Goal: Information Seeking & Learning: Learn about a topic

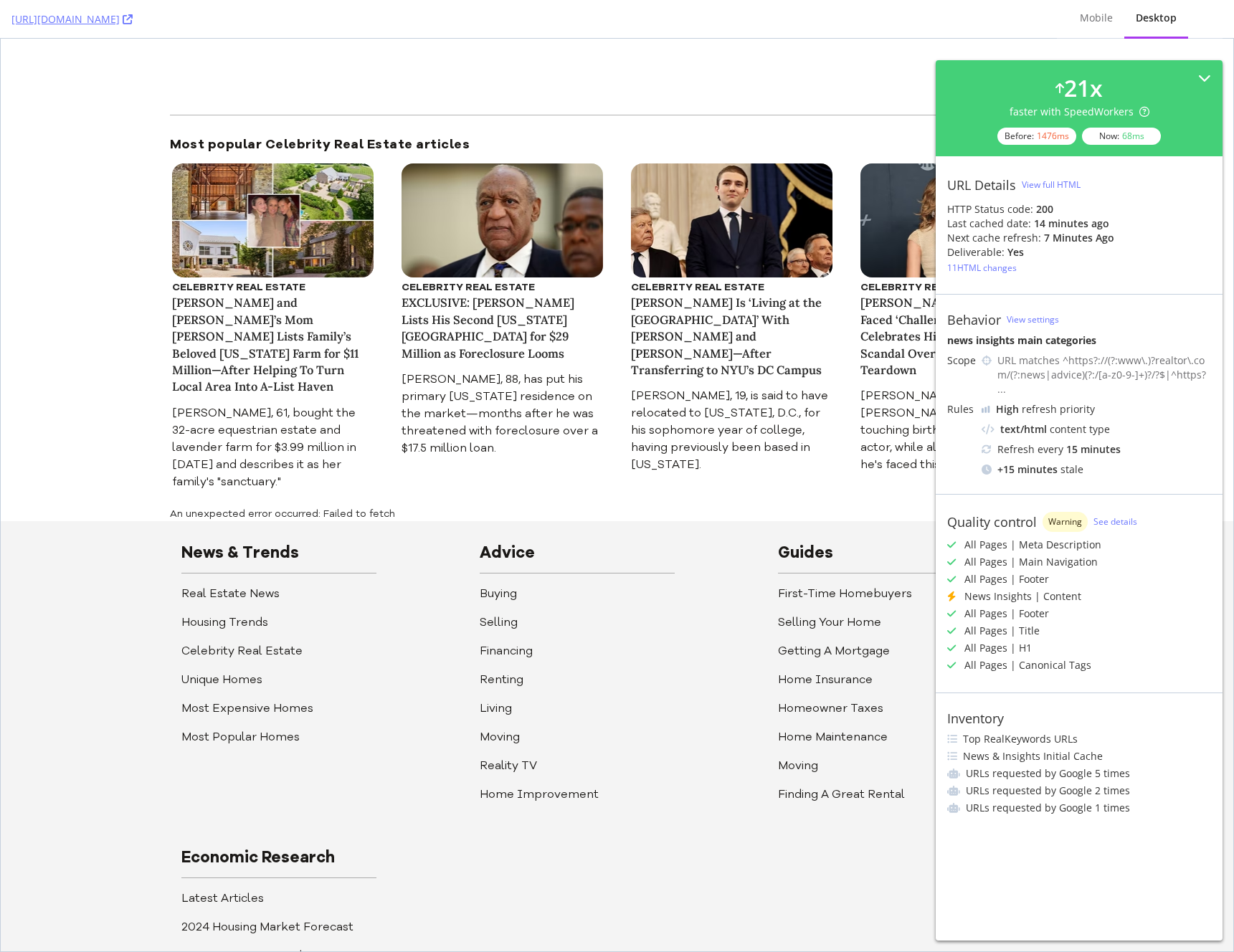
scroll to position [152, 0]
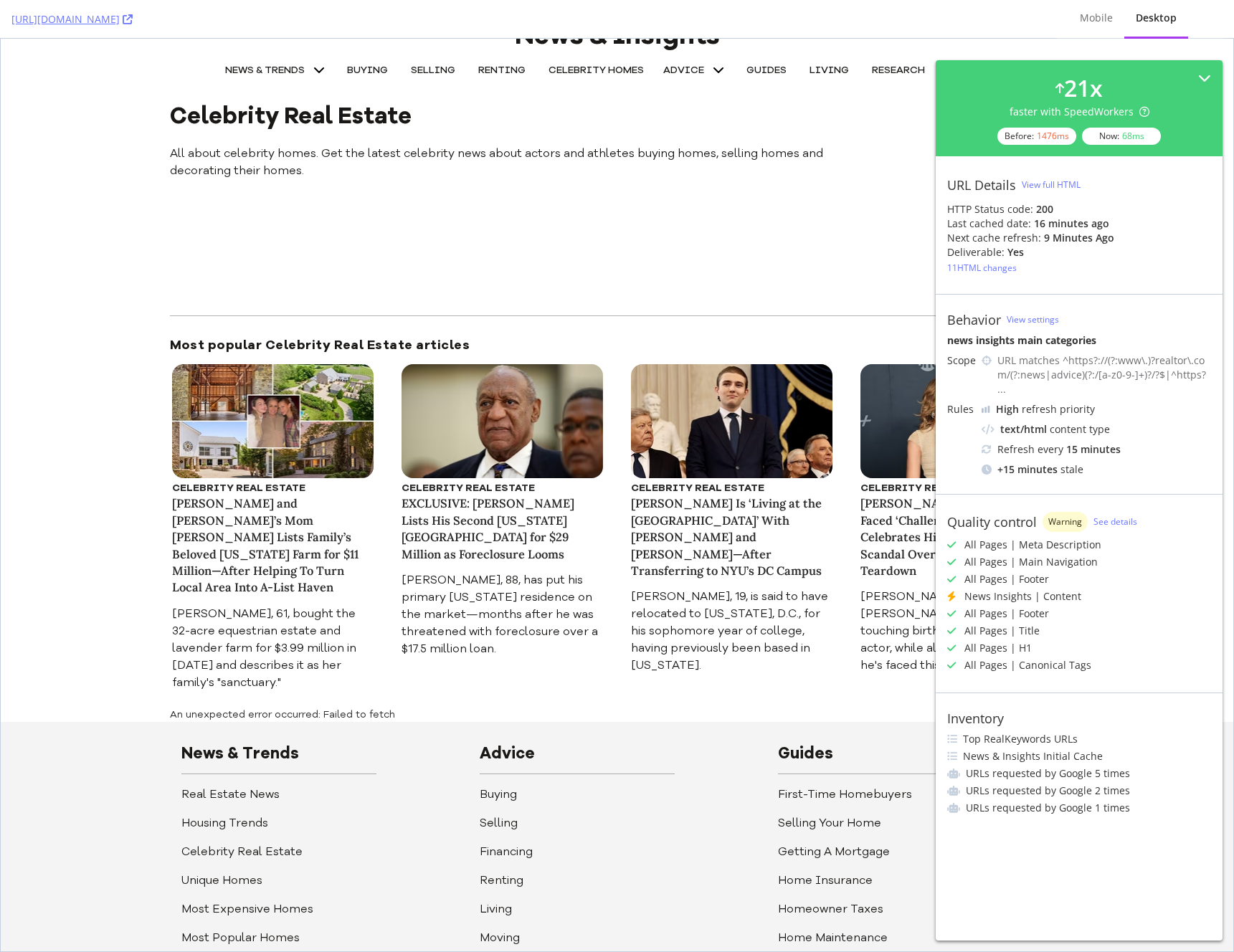
click at [952, 592] on icon at bounding box center [952, 596] width 9 height 10
click at [261, 61] on link "NEWS & TRENDS" at bounding box center [277, 70] width 118 height 29
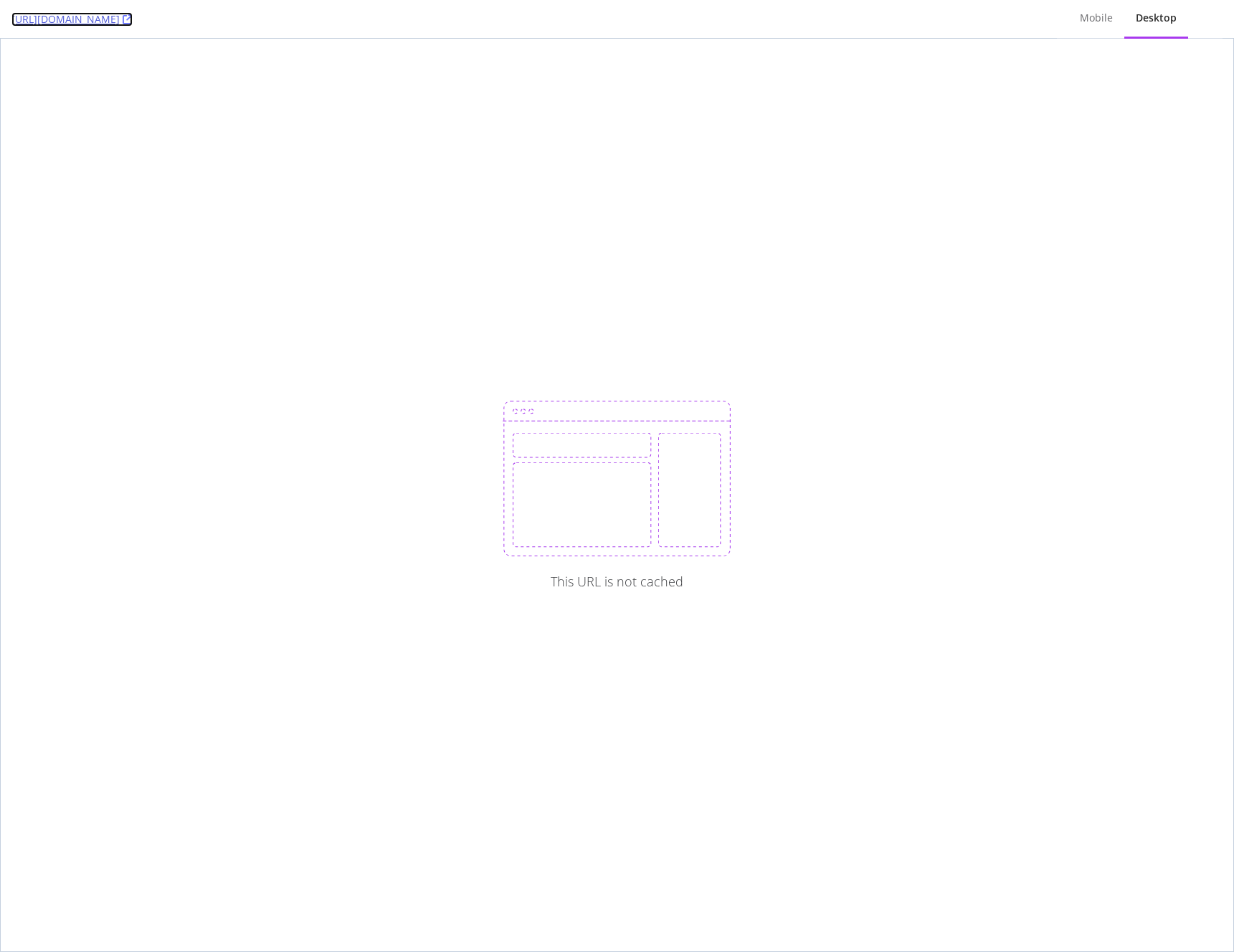
click at [133, 19] on link "https://www.realtor.com/news/trends/" at bounding box center [72, 19] width 122 height 14
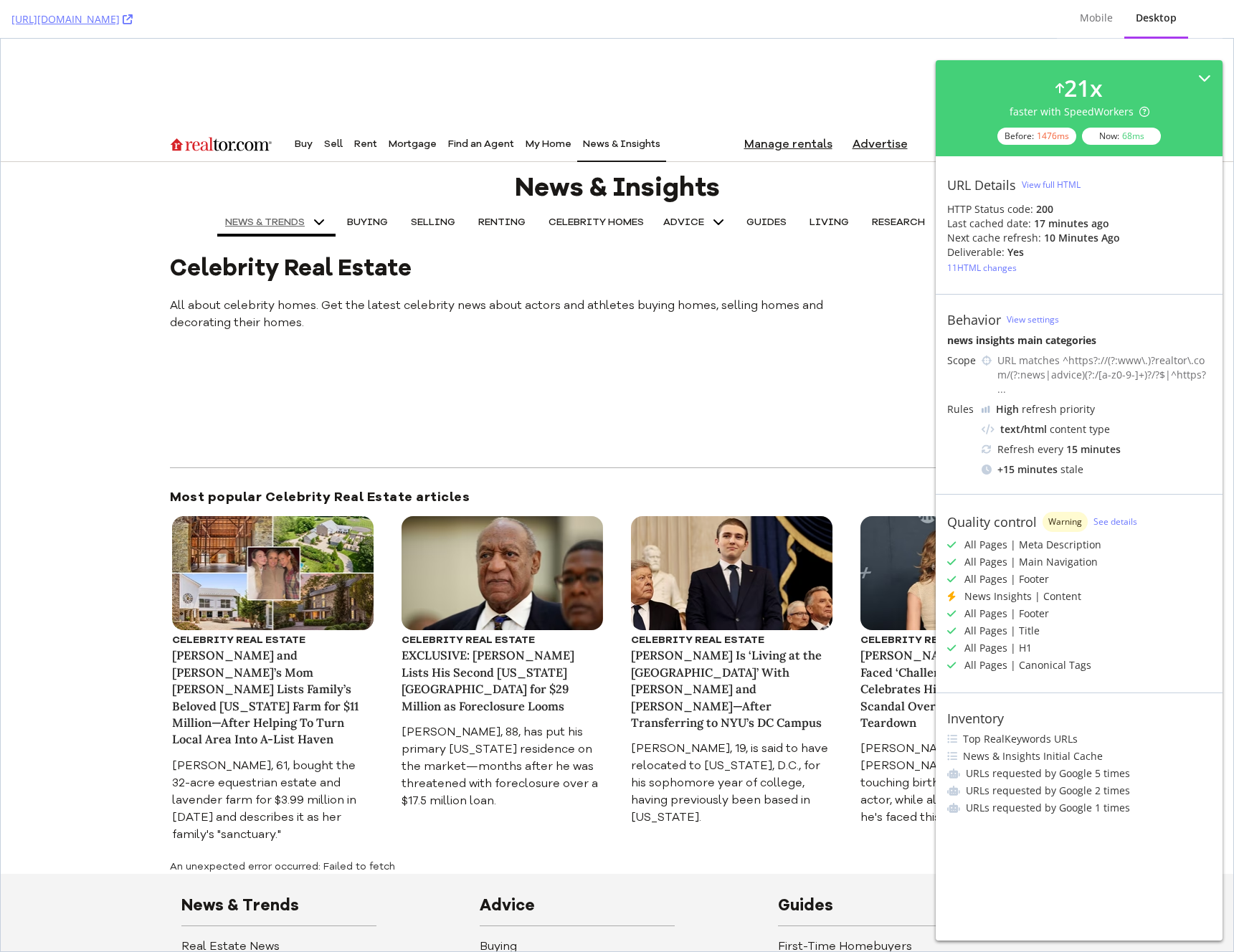
click at [284, 222] on span "NEWS & TRENDS" at bounding box center [265, 222] width 79 height 10
click at [319, 222] on icon "Navigation menu for News & Insights categories" at bounding box center [320, 223] width 18 height 18
click at [362, 222] on link "BUYING" at bounding box center [367, 222] width 63 height 29
click at [621, 185] on p "News & Insights" at bounding box center [617, 188] width 205 height 29
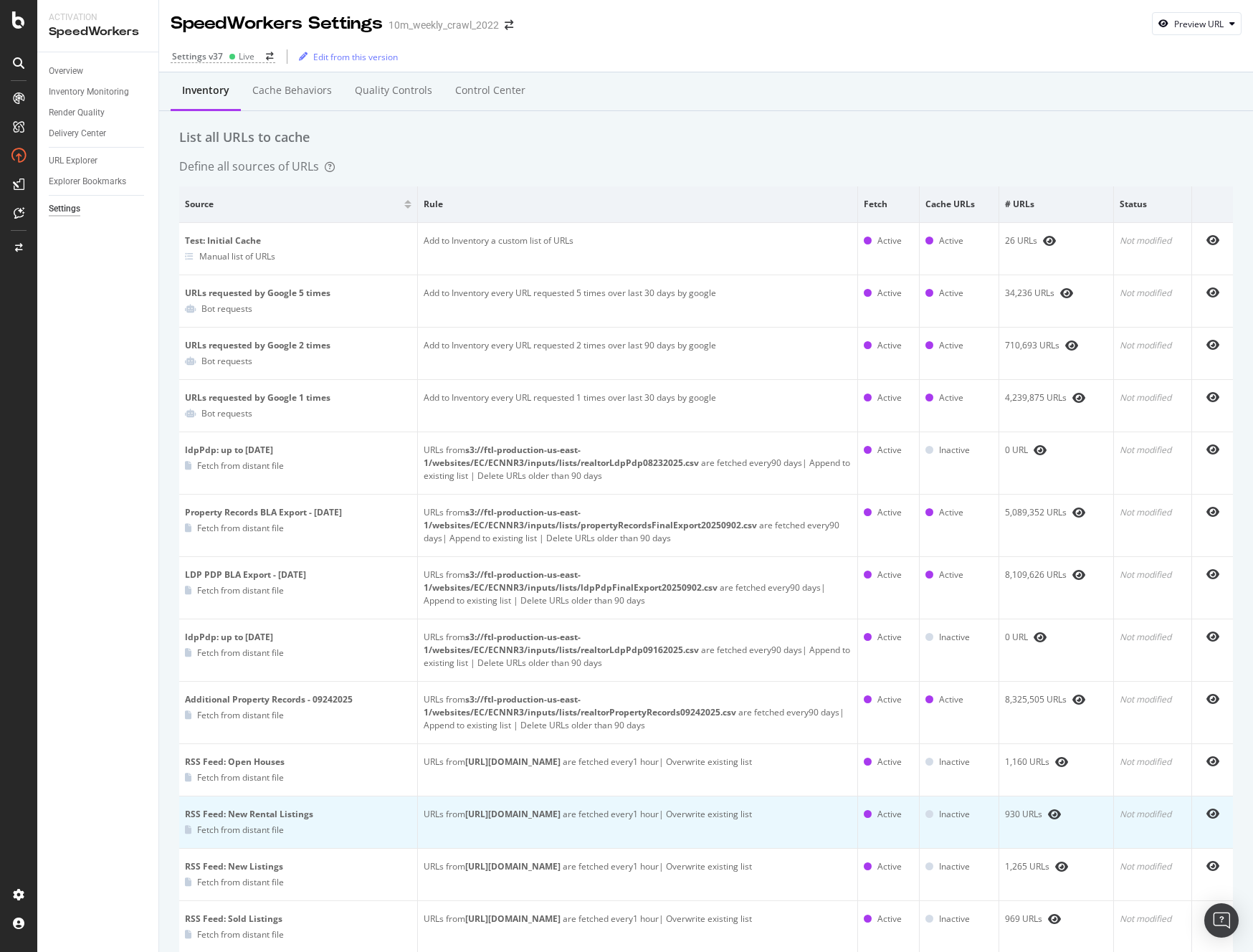
scroll to position [550, 0]
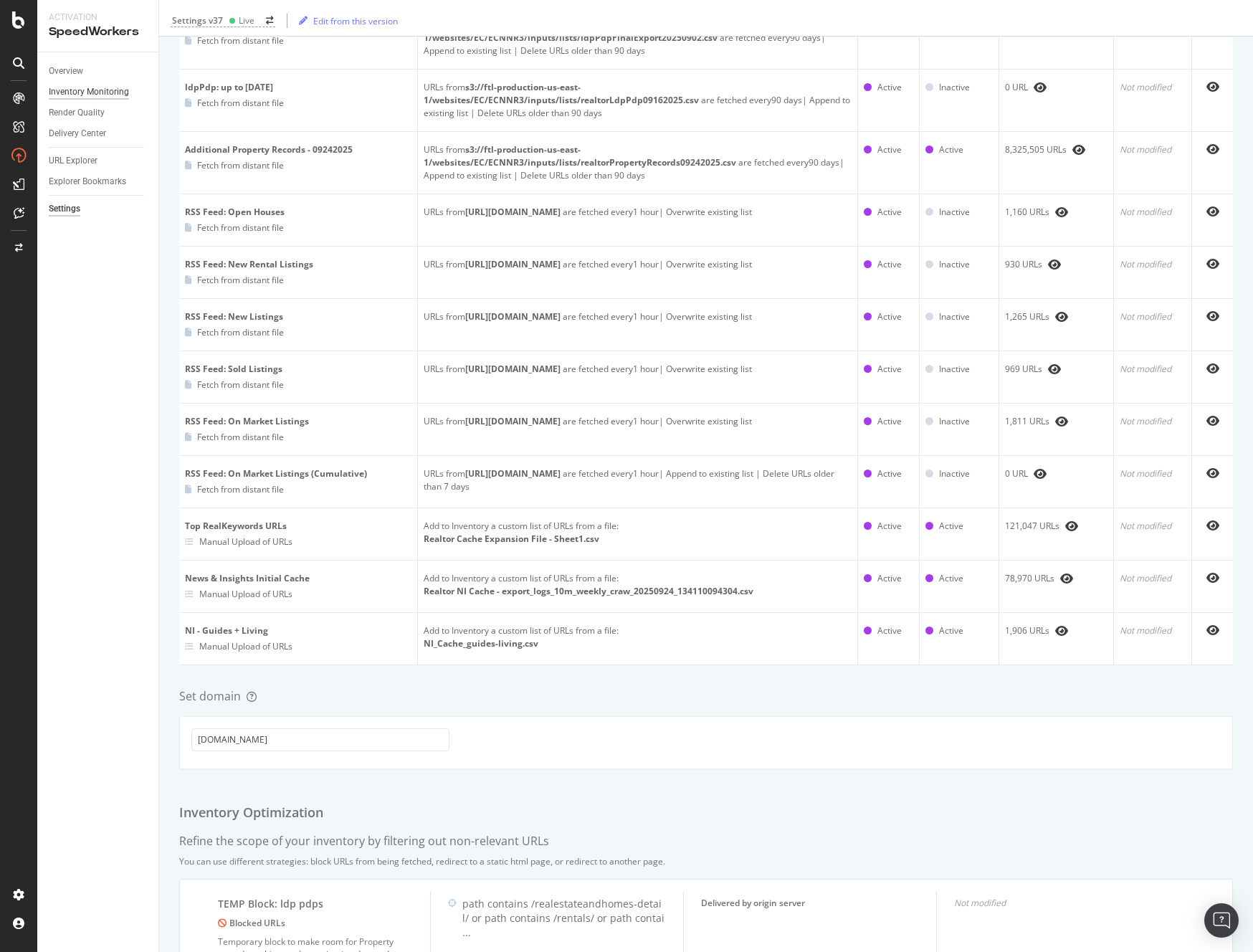
click at [107, 93] on div "Inventory Monitoring" at bounding box center [88, 92] width 80 height 15
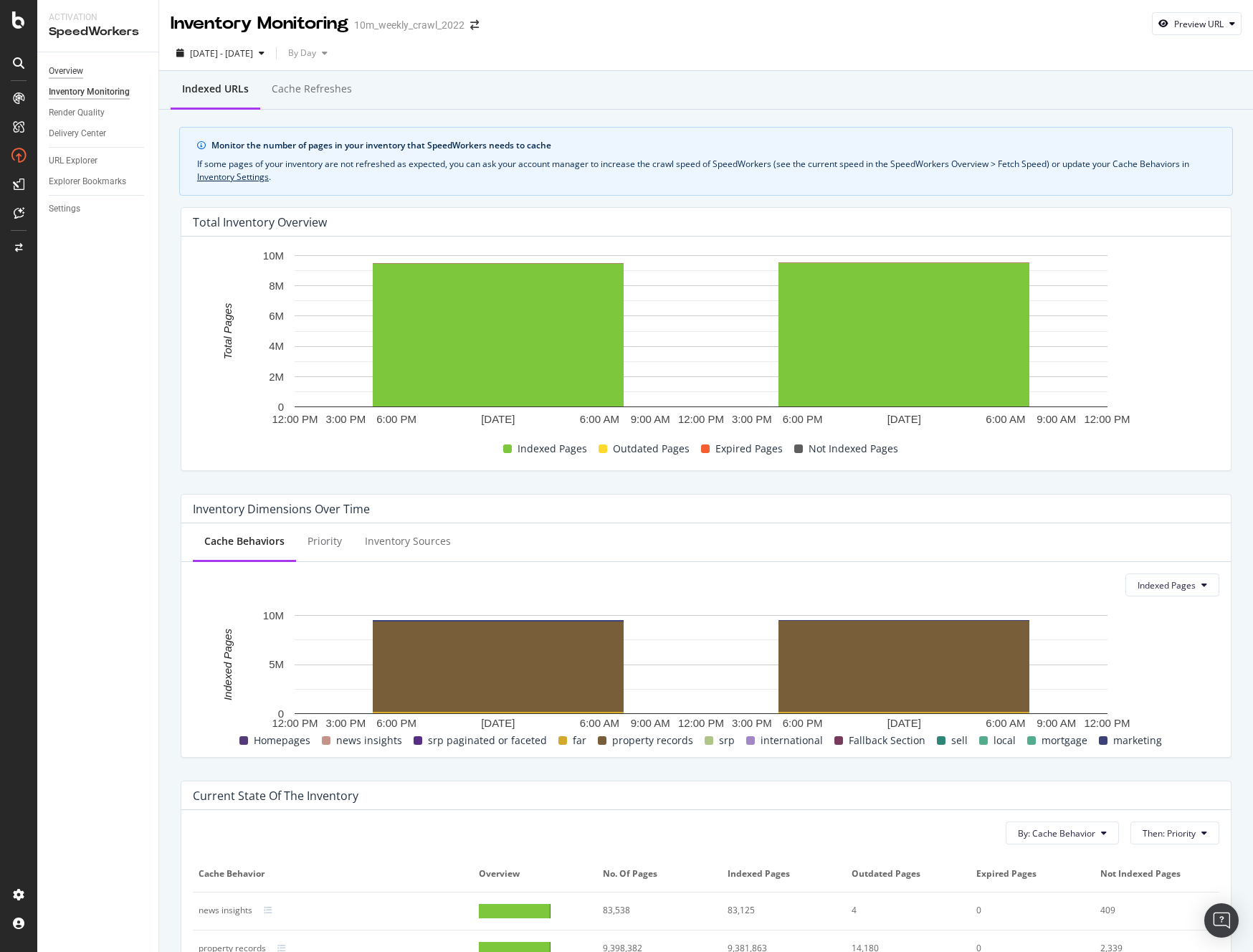
click at [67, 71] on div "Overview" at bounding box center [65, 70] width 34 height 15
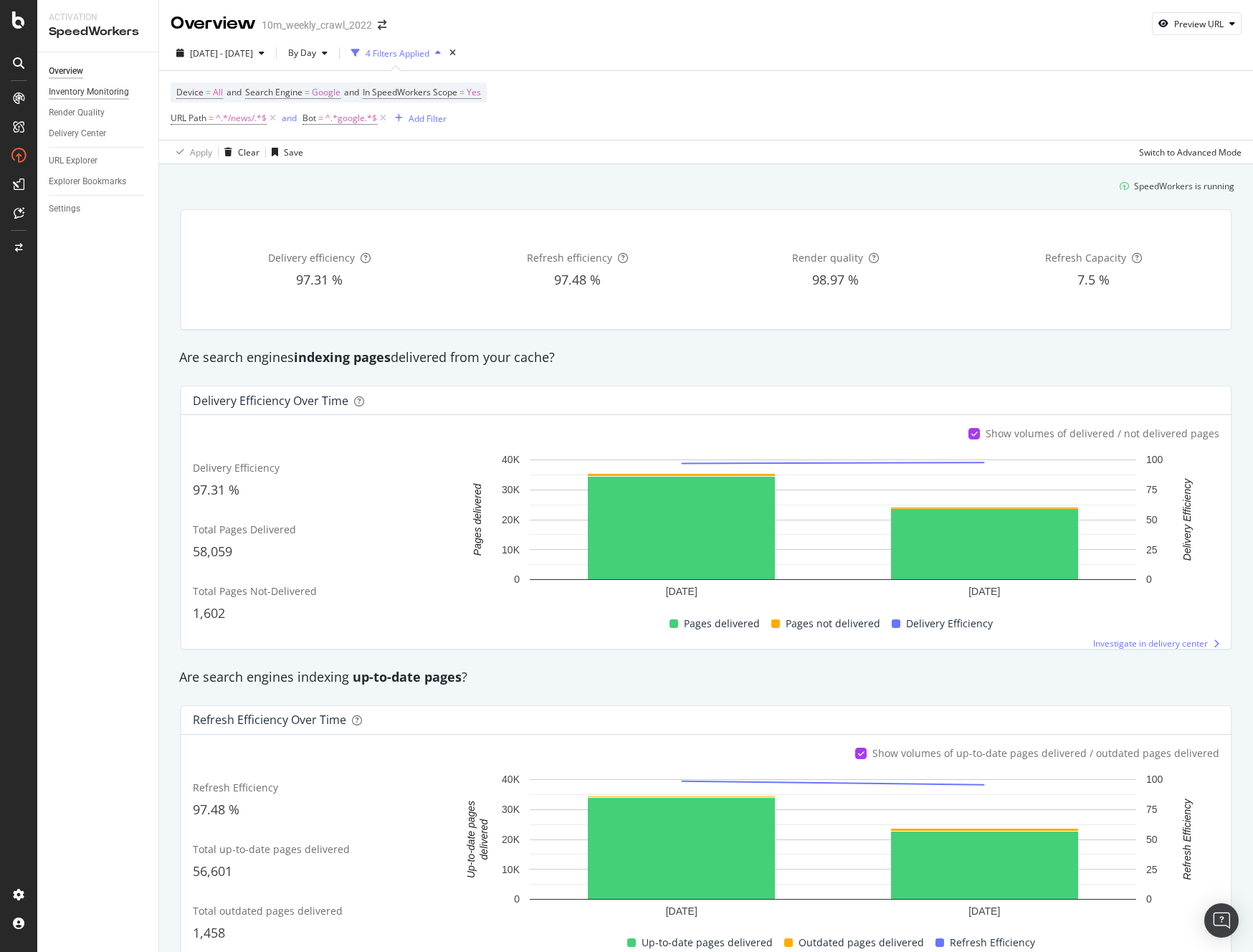
click at [93, 92] on div "Inventory Monitoring" at bounding box center [88, 92] width 80 height 15
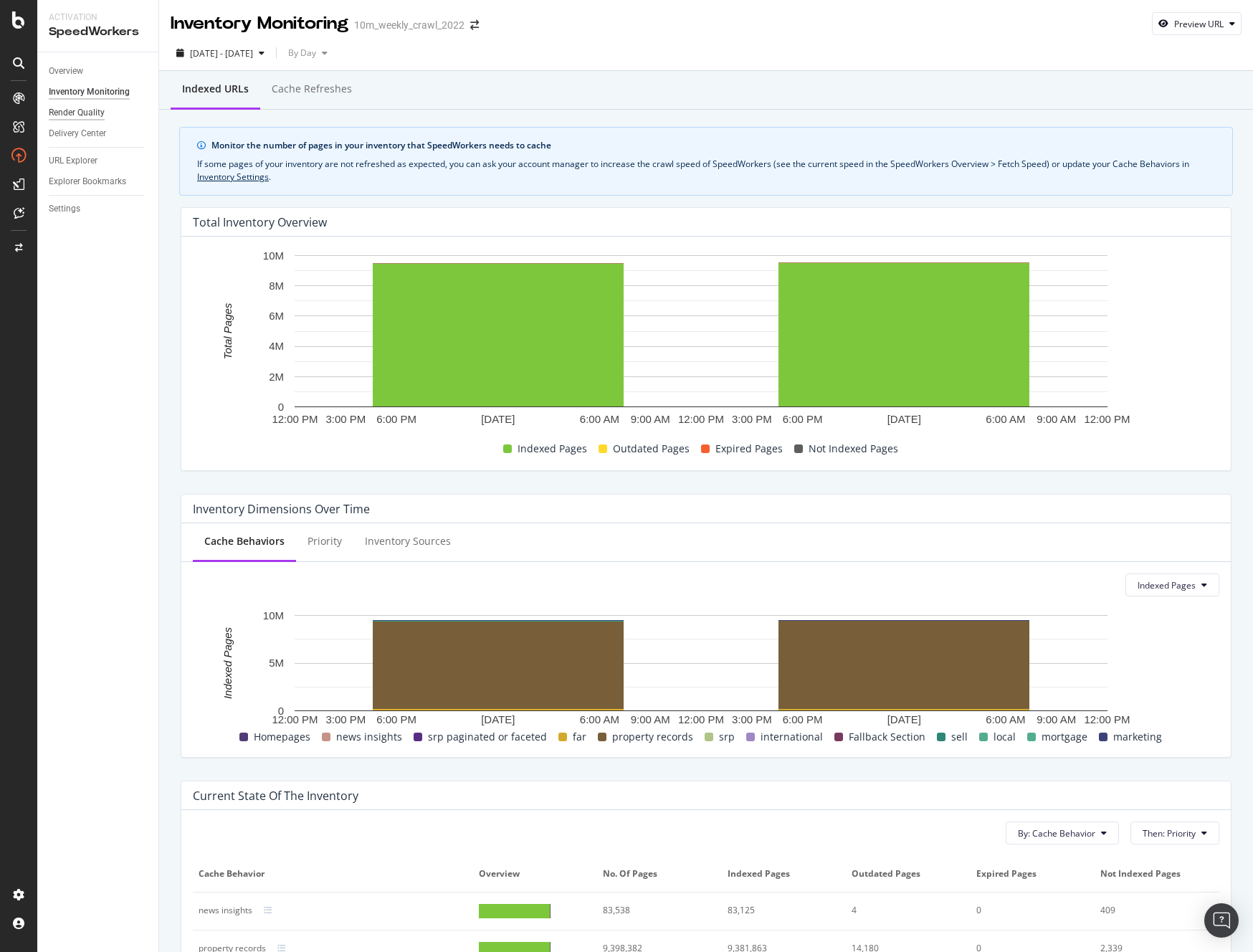
click at [76, 114] on div "Render Quality" at bounding box center [77, 113] width 56 height 15
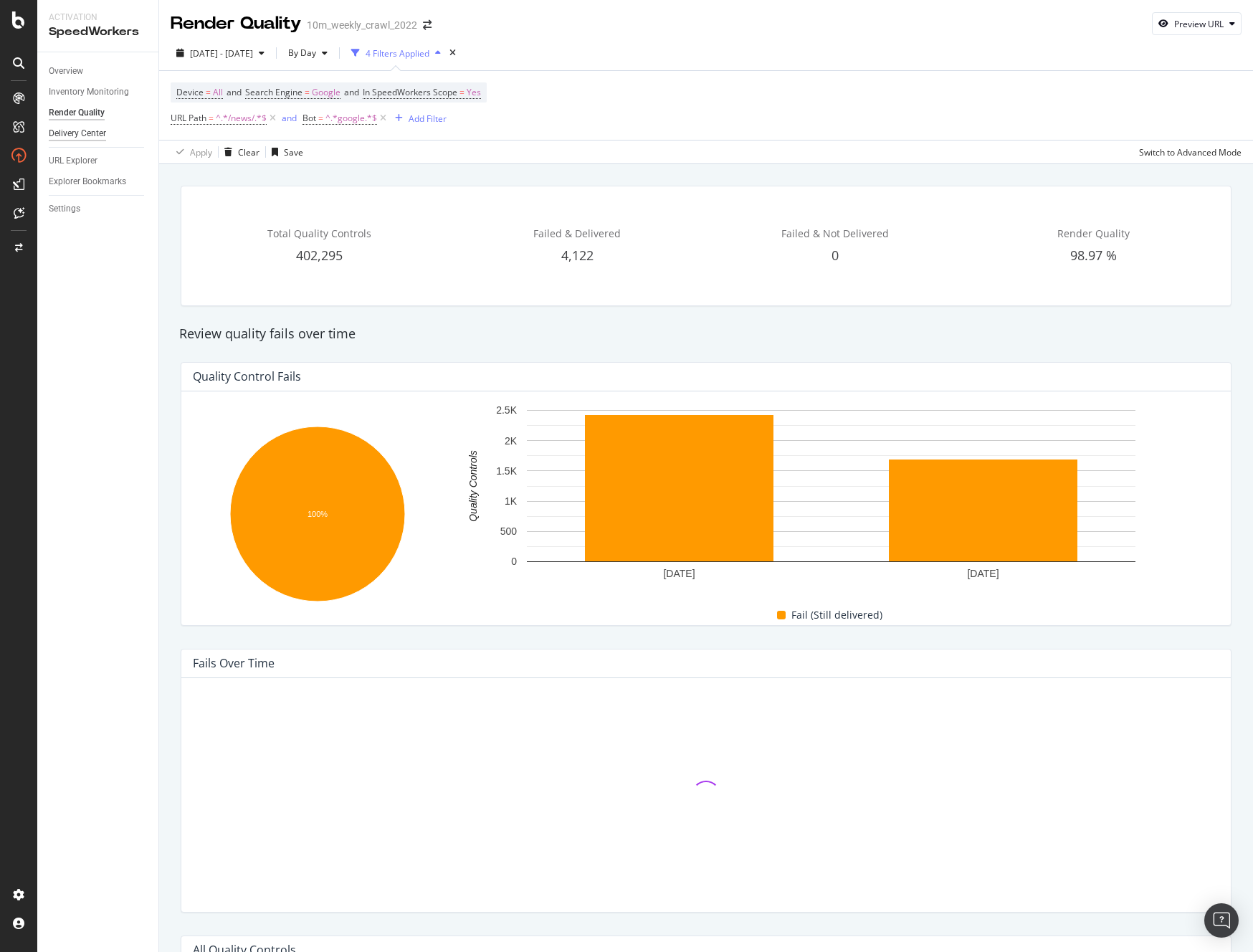
click at [92, 139] on div "Delivery Center" at bounding box center [77, 133] width 57 height 15
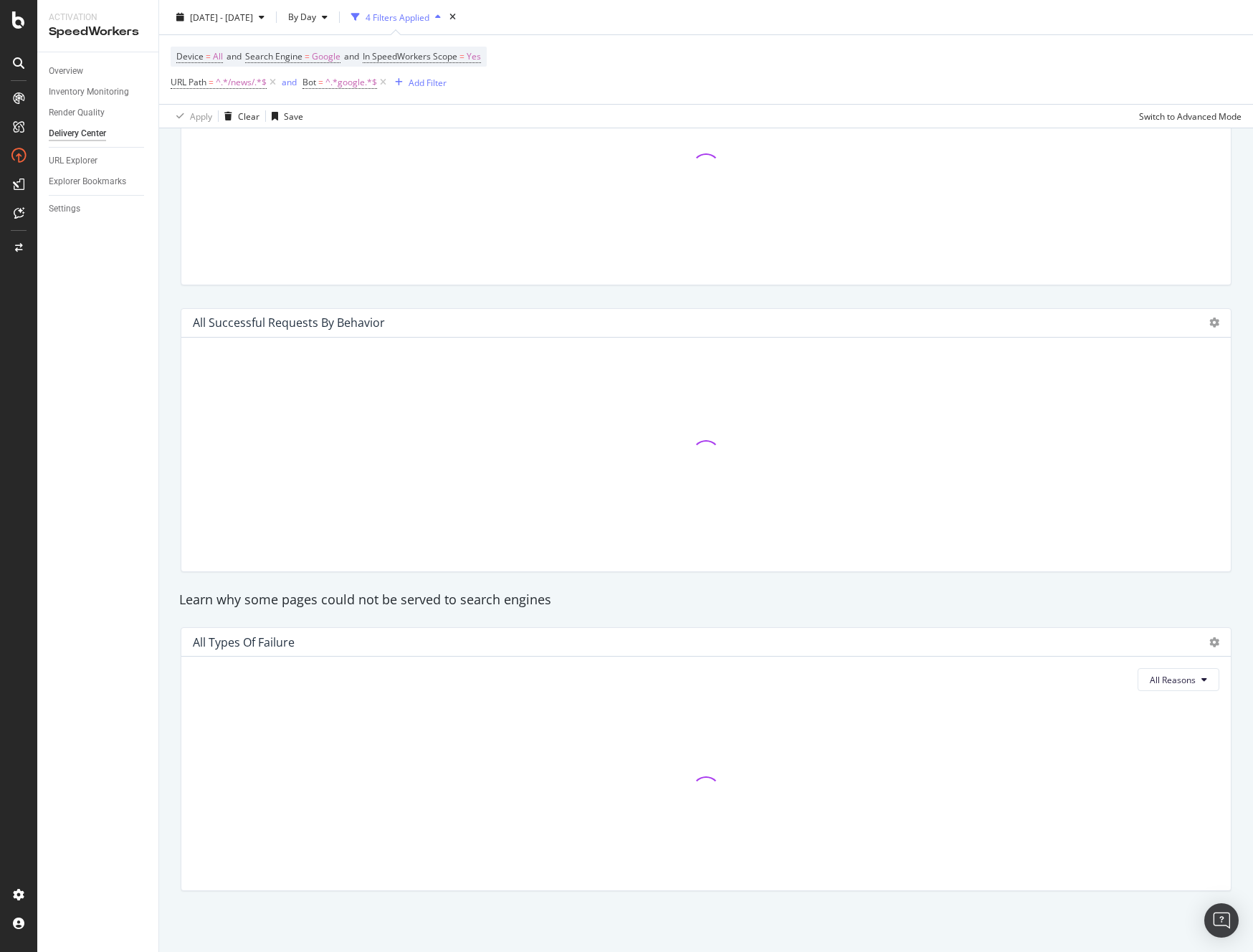
scroll to position [948, 0]
click at [71, 160] on div "URL Explorer" at bounding box center [72, 160] width 48 height 15
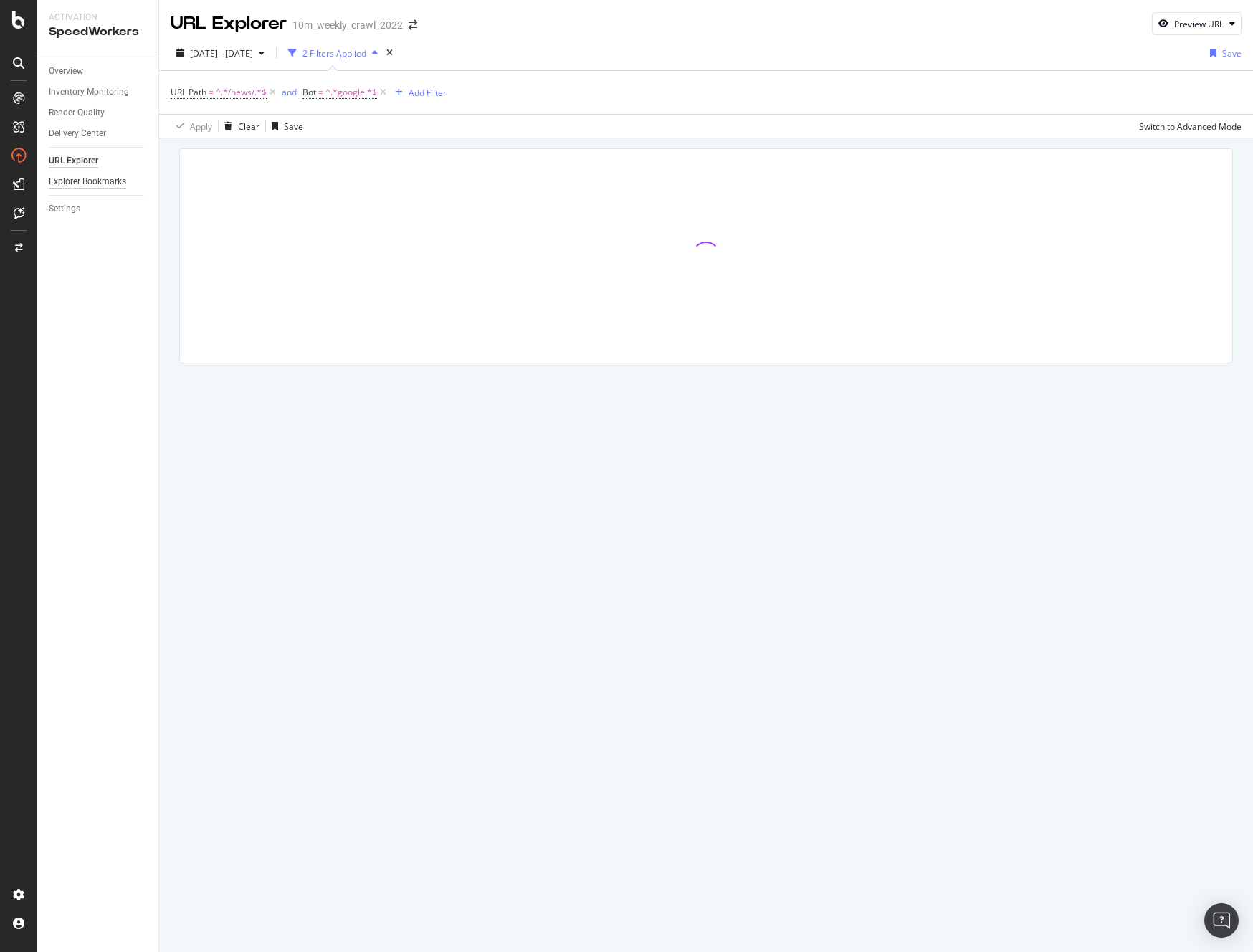
click at [73, 181] on div "Explorer Bookmarks" at bounding box center [87, 181] width 77 height 15
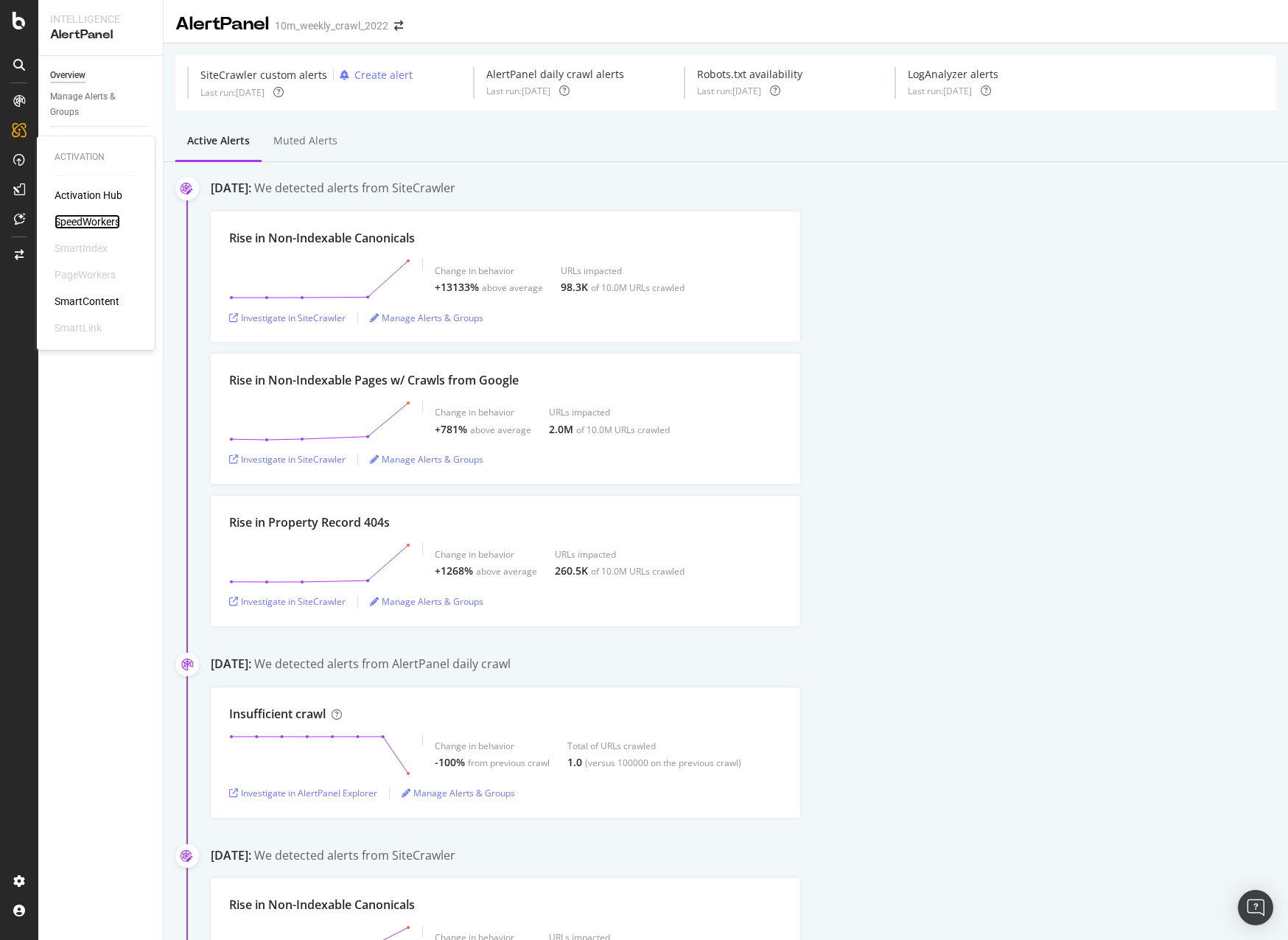
click at [88, 220] on div "SpeedWorkers" at bounding box center [87, 222] width 65 height 14
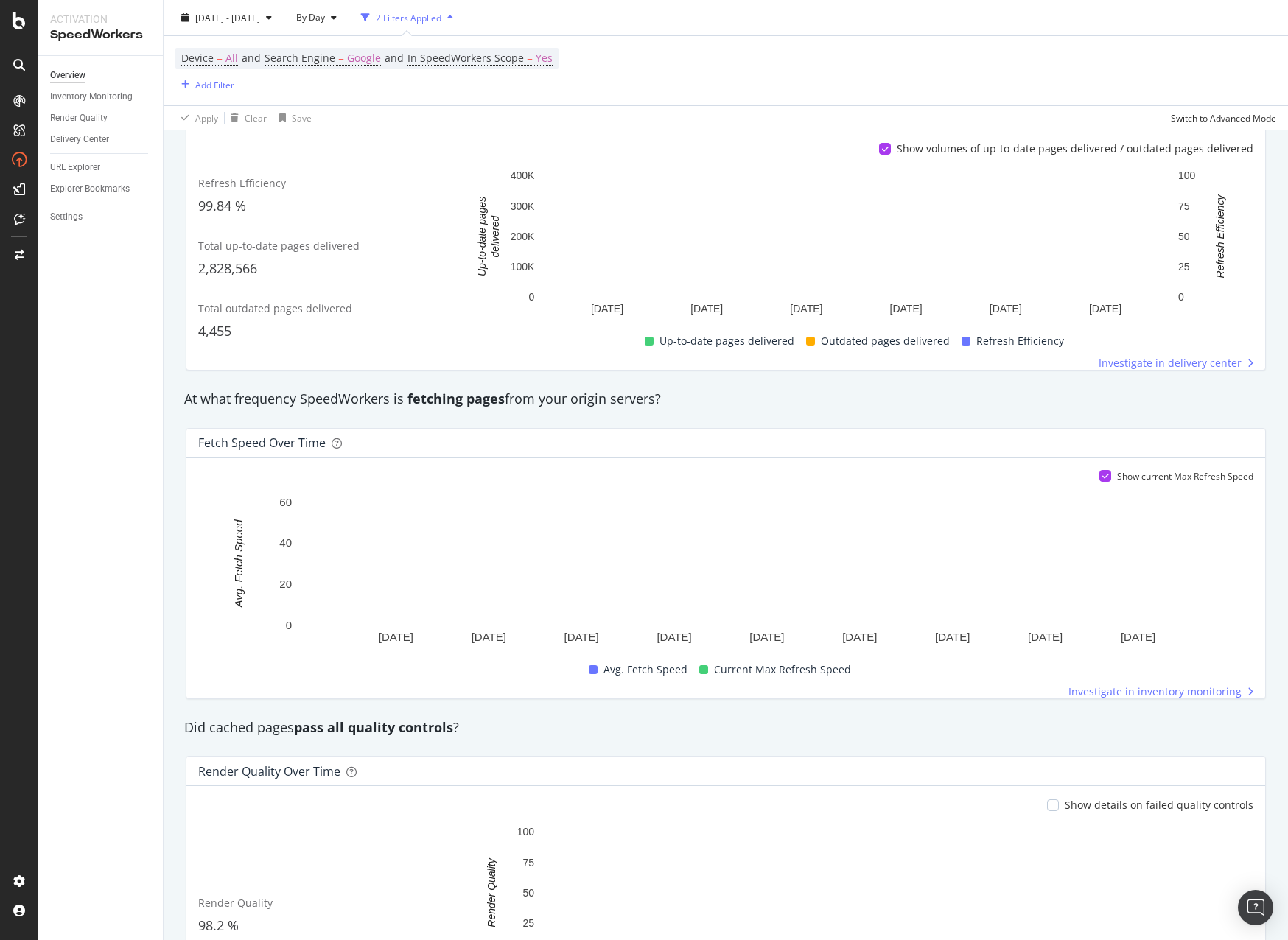
scroll to position [133, 0]
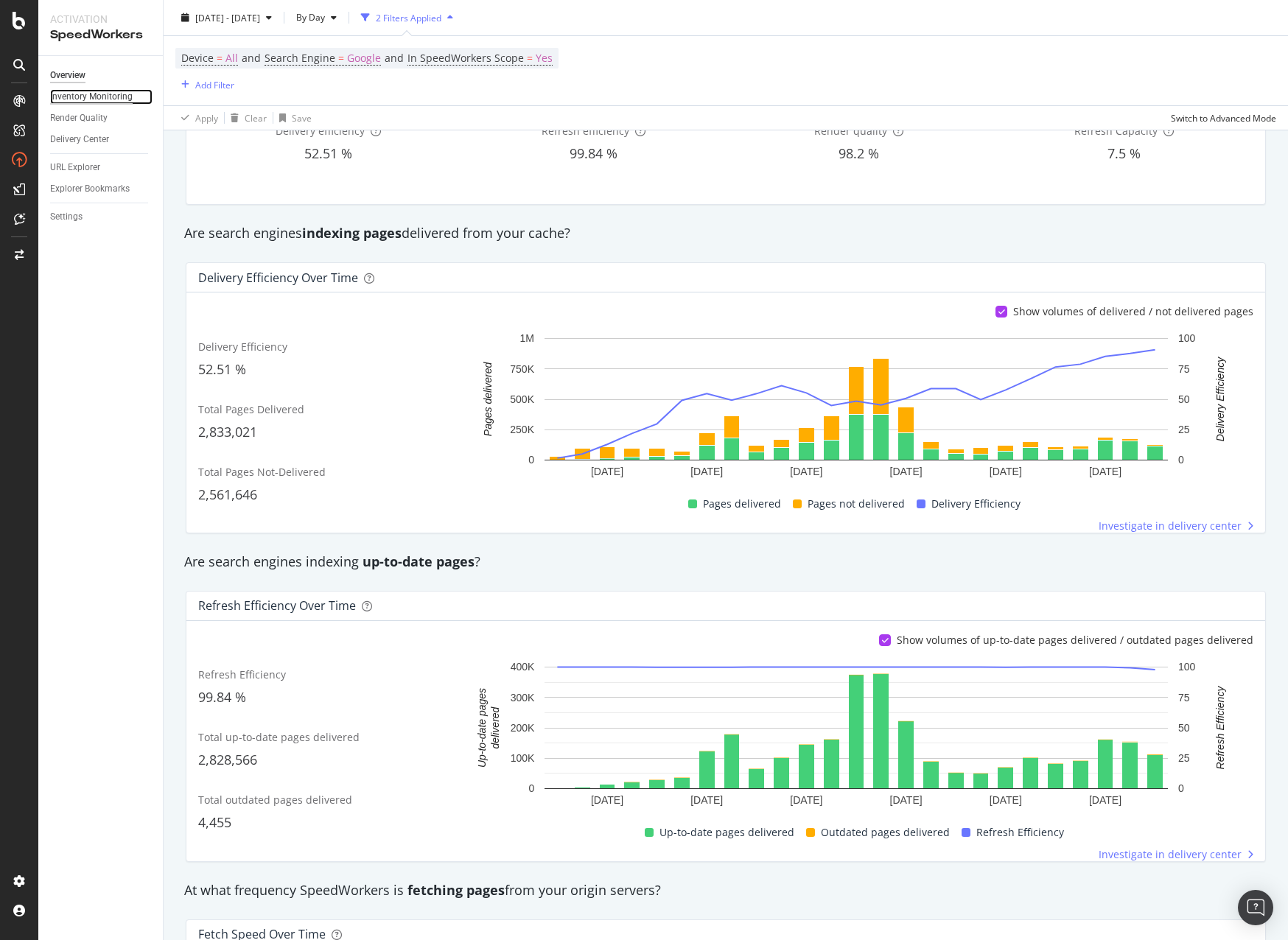
click at [104, 94] on div "Inventory Monitoring" at bounding box center [91, 97] width 82 height 15
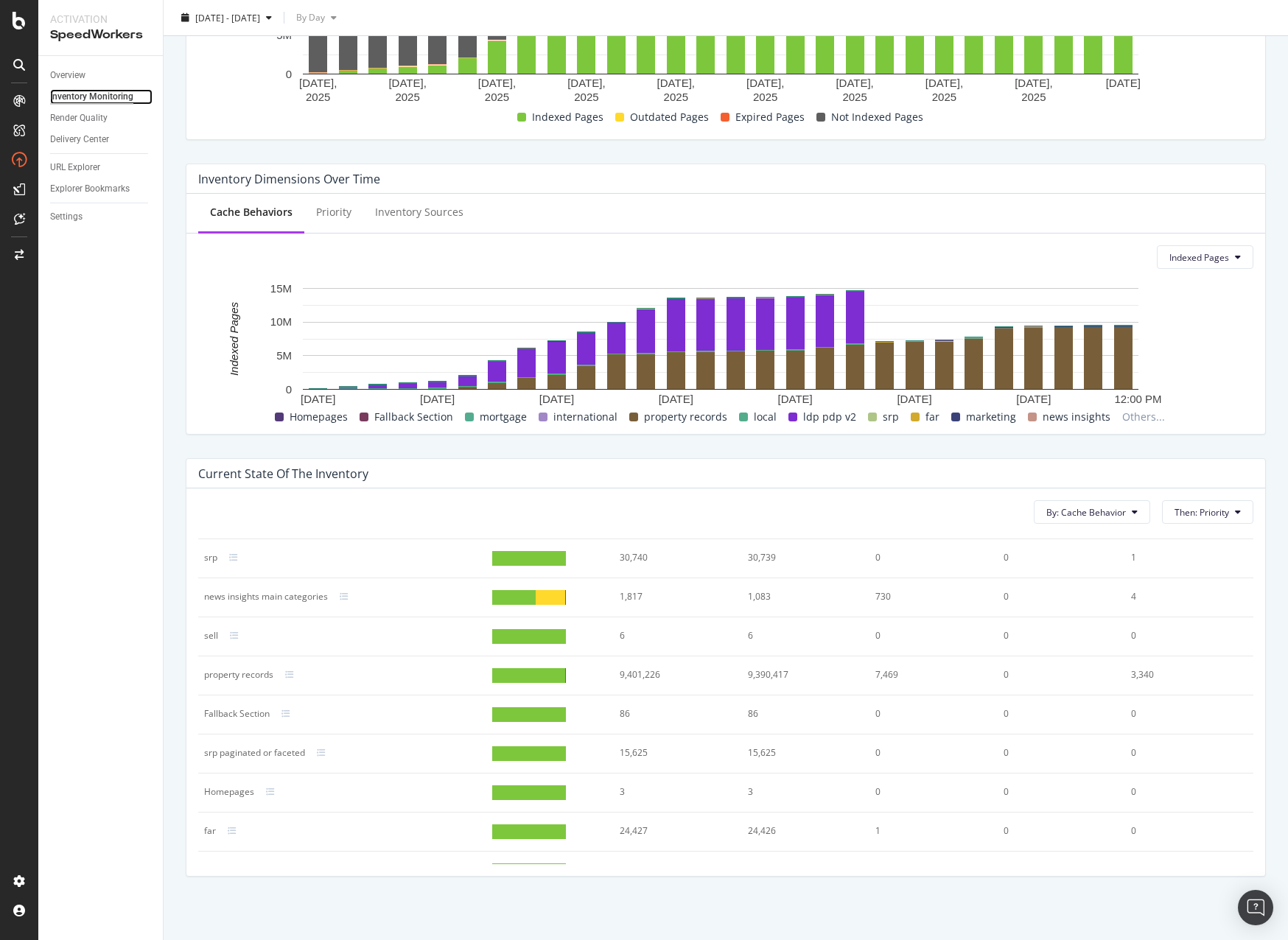
scroll to position [117, 0]
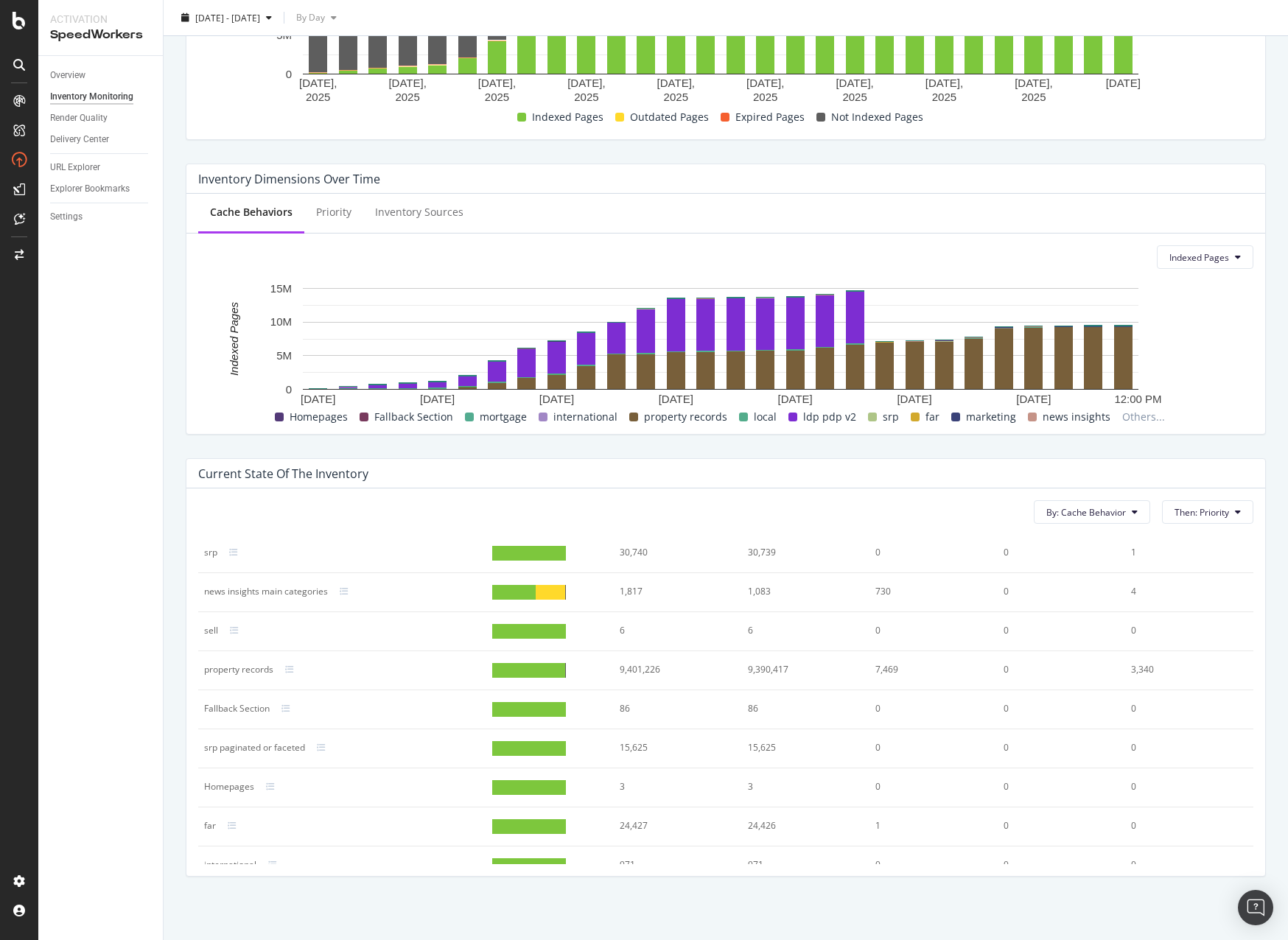
click at [247, 669] on div "property records" at bounding box center [239, 669] width 70 height 14
click at [293, 668] on icon at bounding box center [290, 669] width 9 height 9
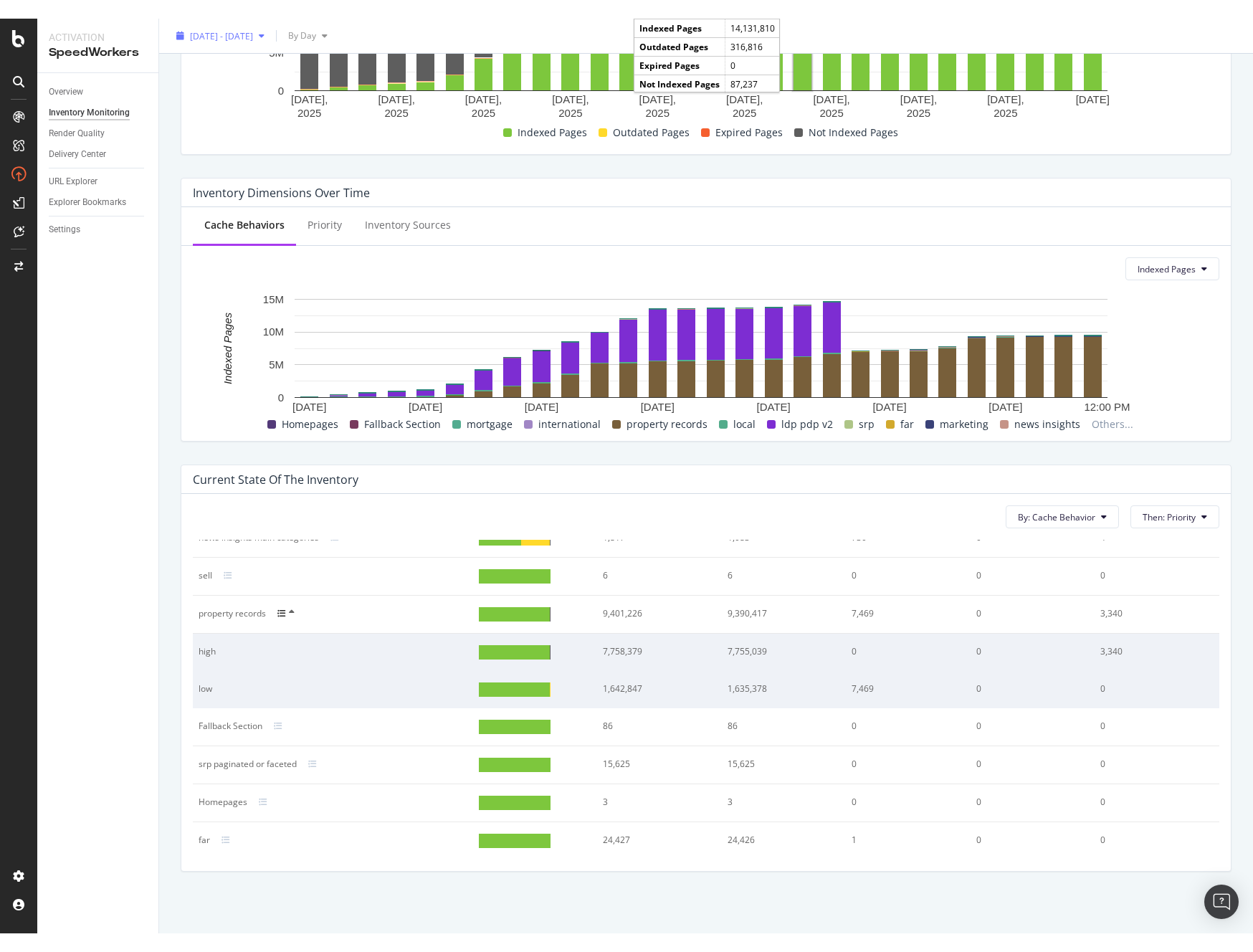
scroll to position [298, 0]
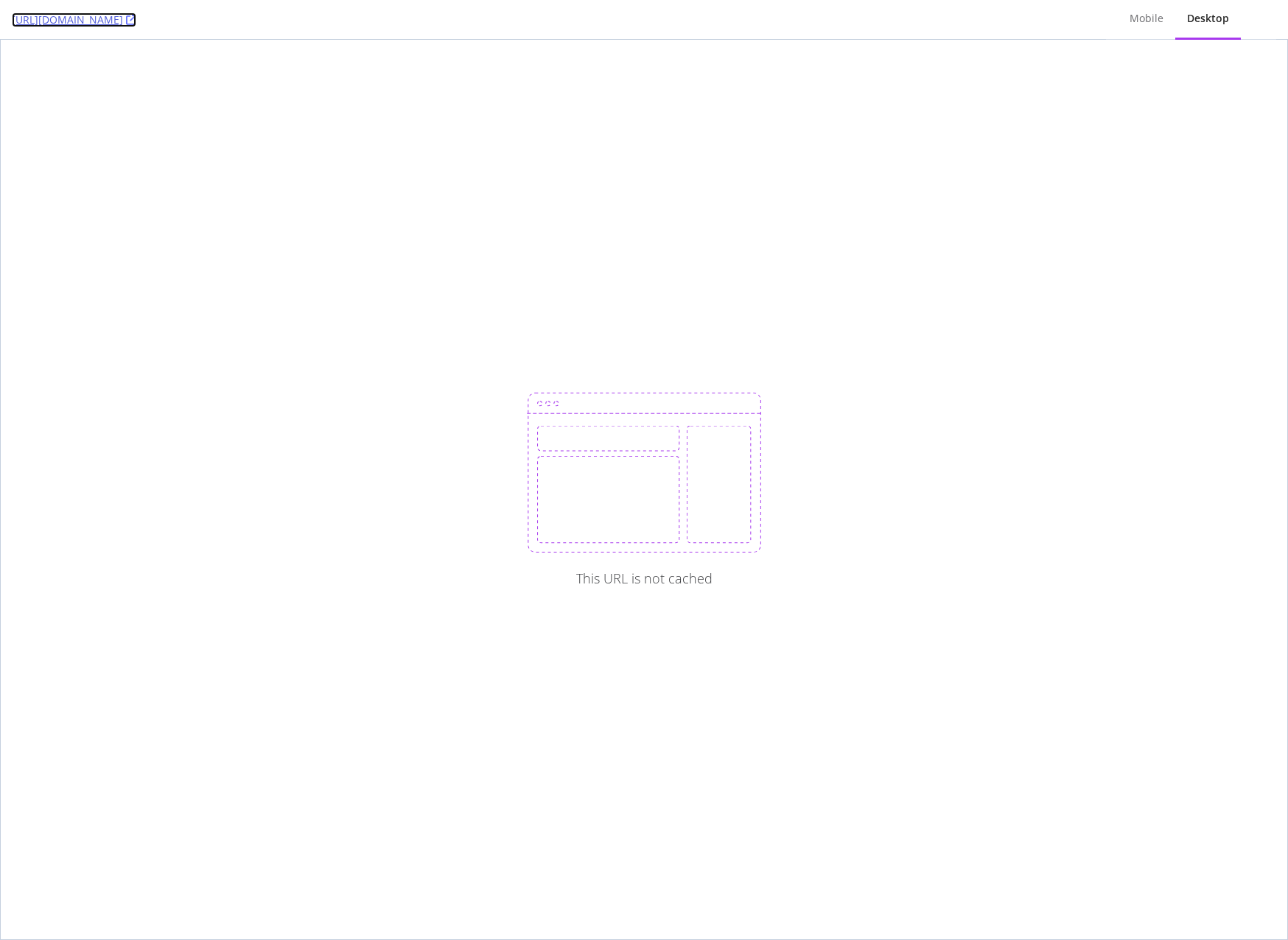
click at [95, 20] on link "[URL][DOMAIN_NAME]" at bounding box center [74, 20] width 125 height 14
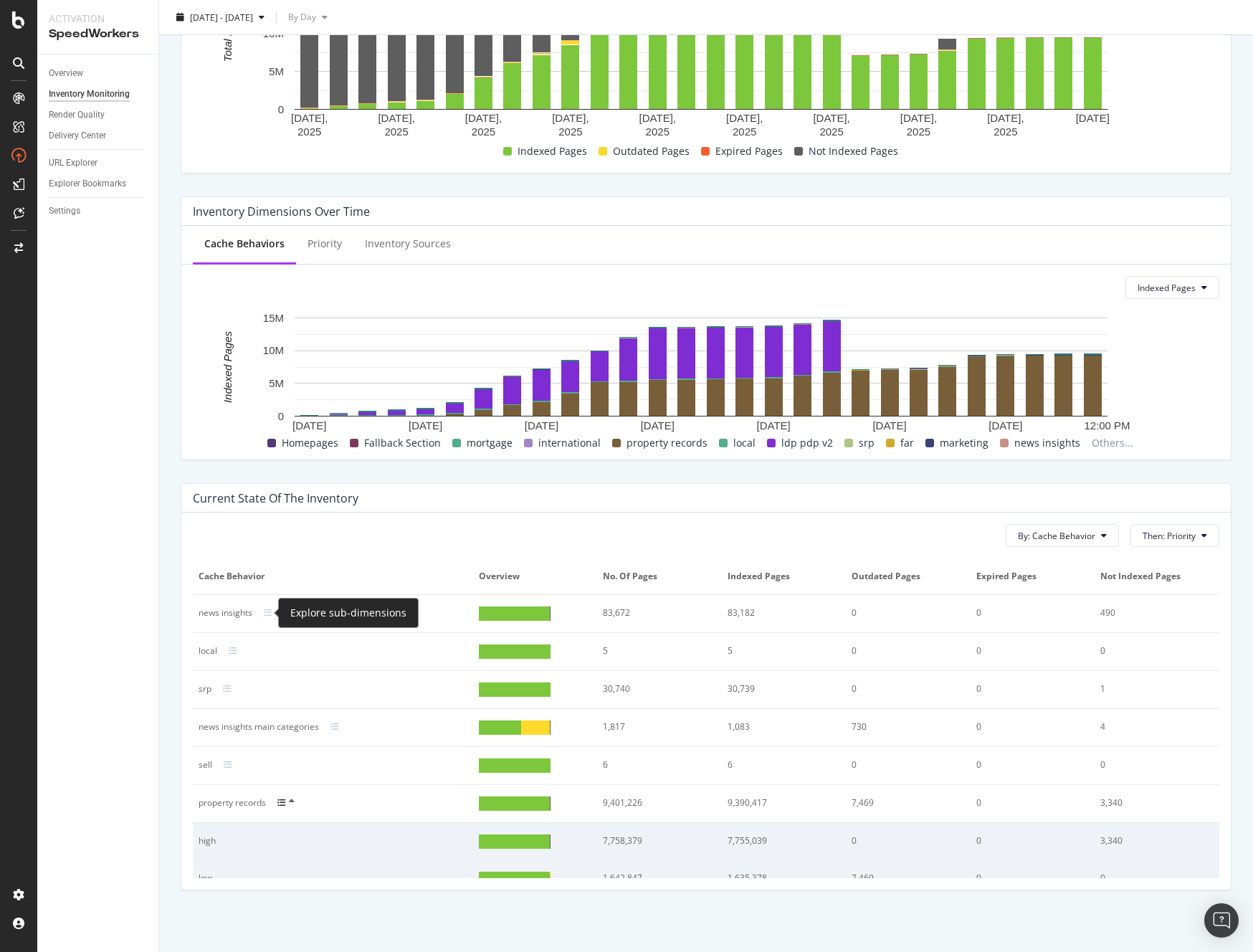
click at [272, 609] on div at bounding box center [276, 613] width 26 height 9
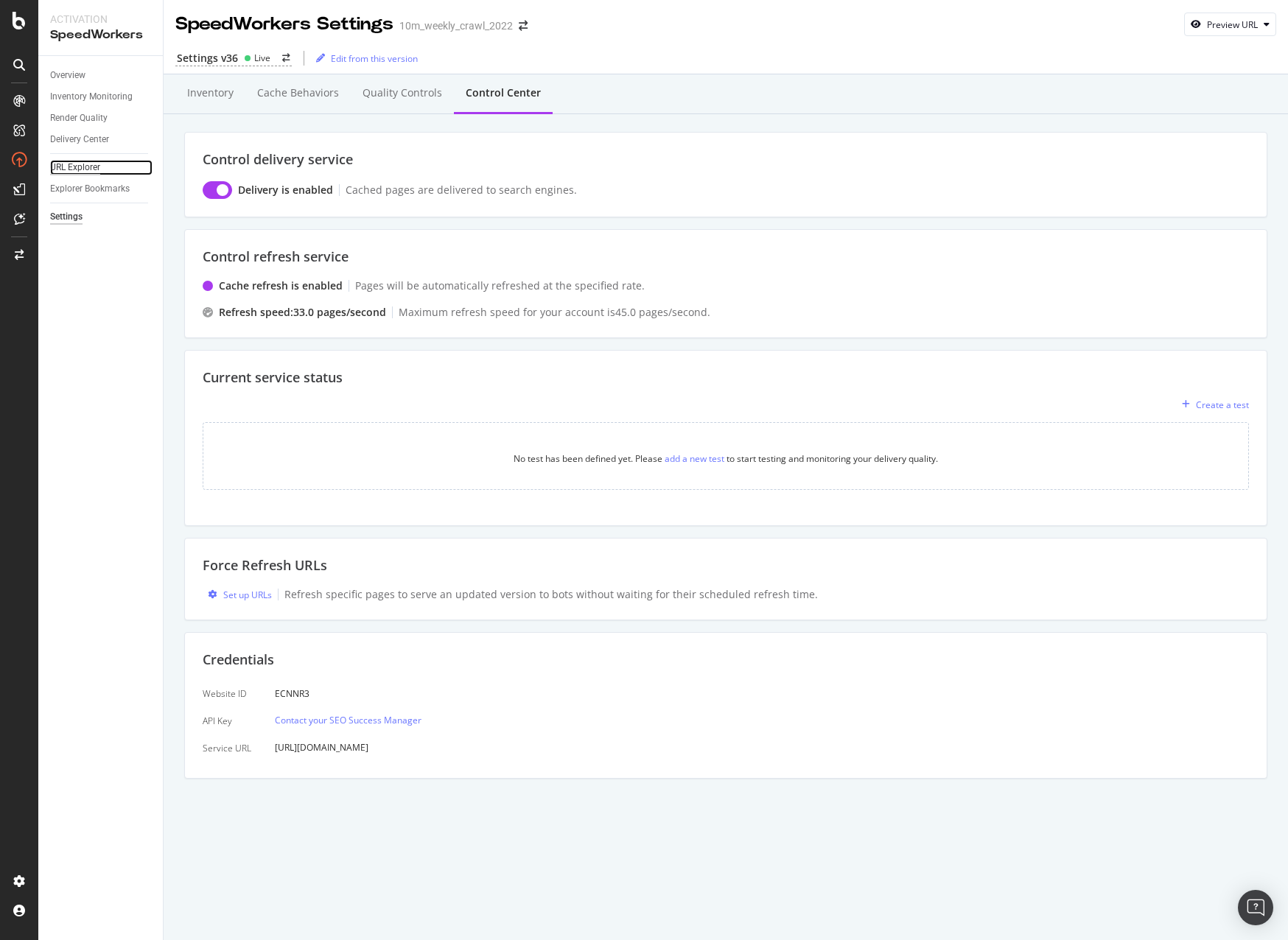
click at [90, 168] on div "URL Explorer" at bounding box center [74, 167] width 50 height 15
